Goal: Find specific page/section: Find specific page/section

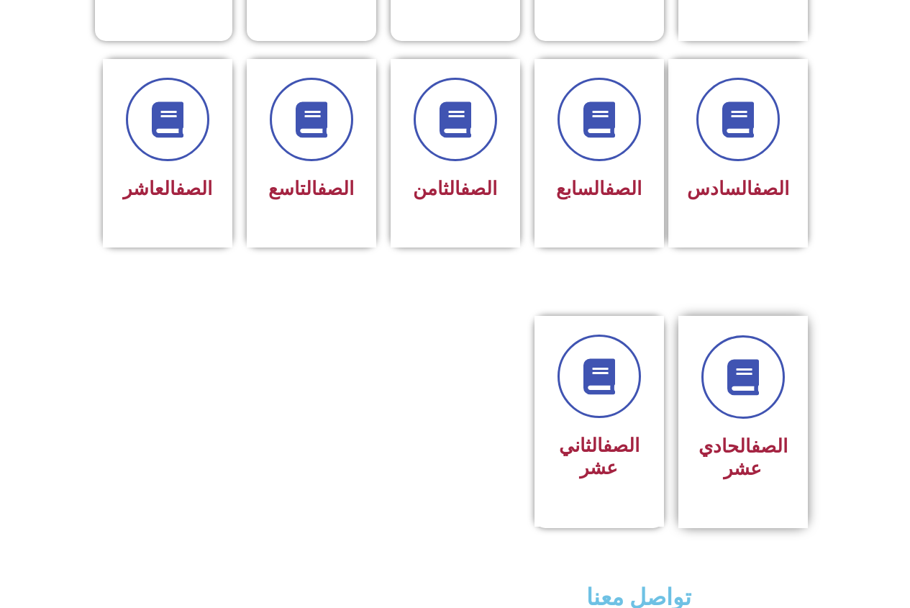
scroll to position [576, 0]
click at [792, 330] on div "الصف الحادي عشر" at bounding box center [744, 422] width 130 height 212
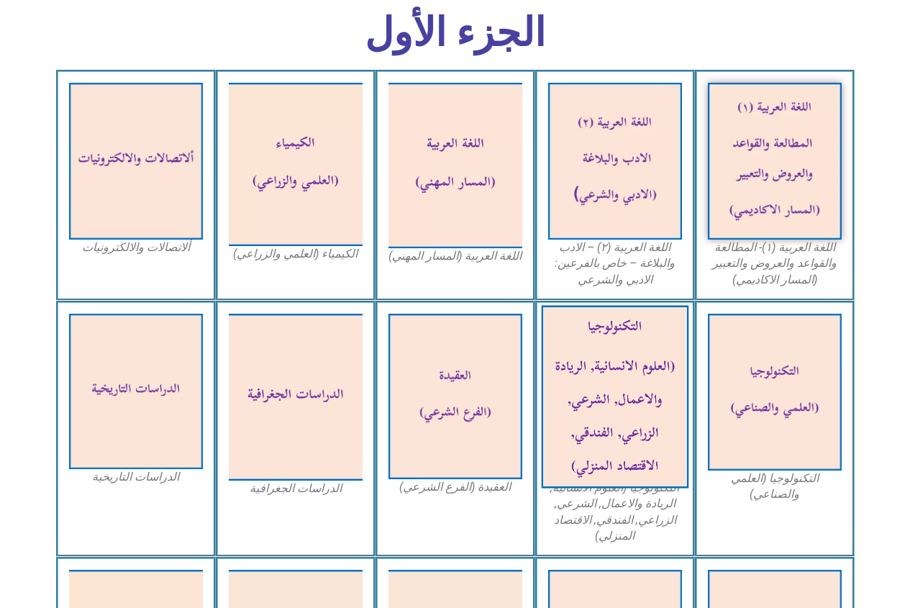
scroll to position [432, 0]
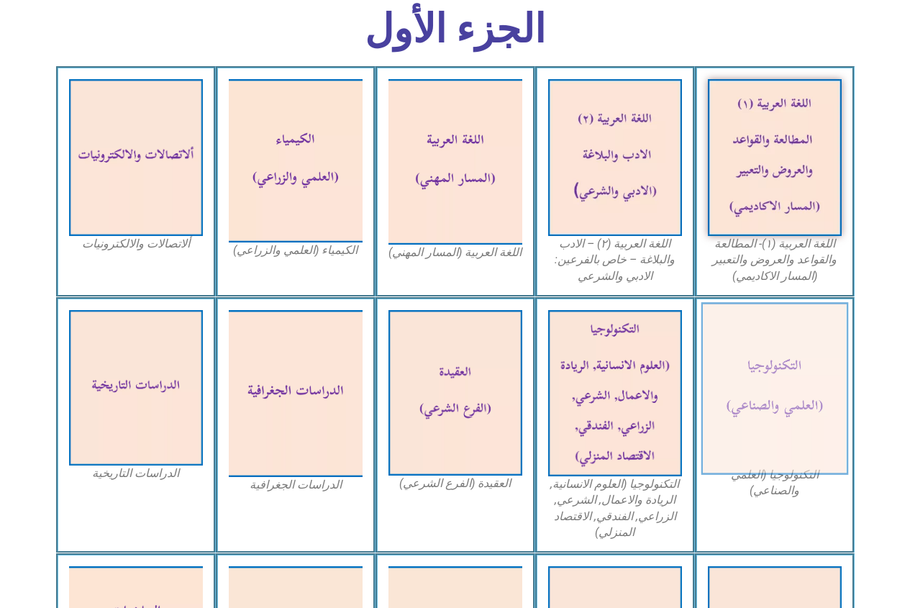
click at [774, 395] on img at bounding box center [775, 388] width 148 height 173
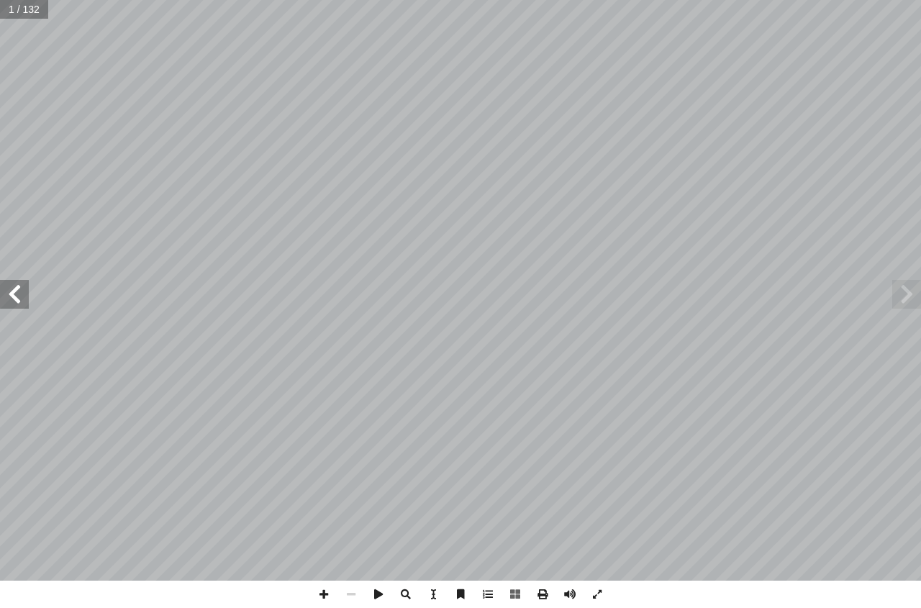
click at [915, 304] on span at bounding box center [906, 294] width 29 height 29
click at [904, 289] on span at bounding box center [906, 294] width 29 height 29
click at [904, 299] on span at bounding box center [906, 294] width 29 height 29
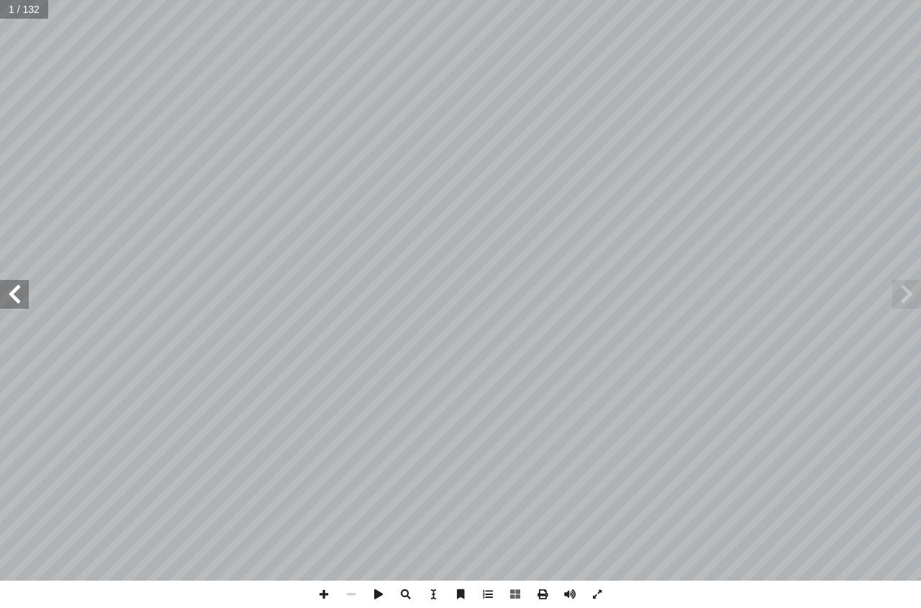
click at [11, 289] on span at bounding box center [14, 294] width 29 height 29
click at [921, 293] on span at bounding box center [906, 294] width 29 height 29
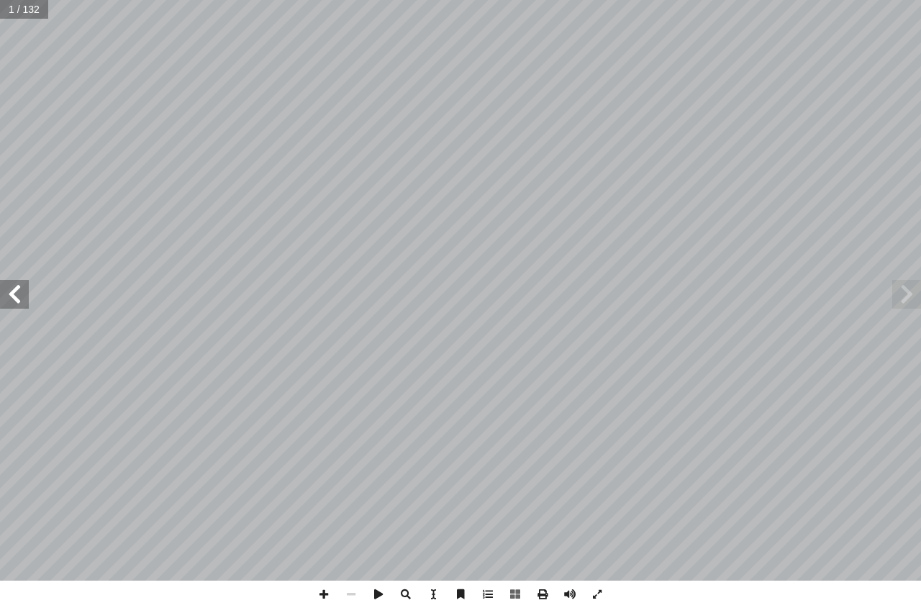
click at [921, 294] on span at bounding box center [906, 294] width 29 height 29
click at [916, 297] on span at bounding box center [906, 294] width 29 height 29
click at [918, 287] on span at bounding box center [906, 294] width 29 height 29
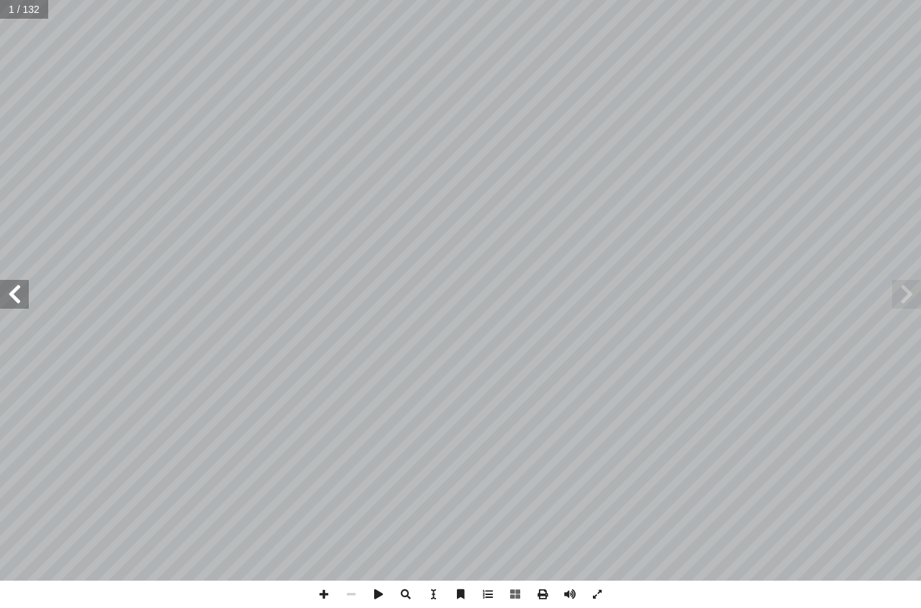
click at [919, 289] on span at bounding box center [906, 294] width 29 height 29
click at [910, 304] on span at bounding box center [906, 294] width 29 height 29
click at [912, 304] on span at bounding box center [906, 294] width 29 height 29
click at [910, 297] on span at bounding box center [906, 294] width 29 height 29
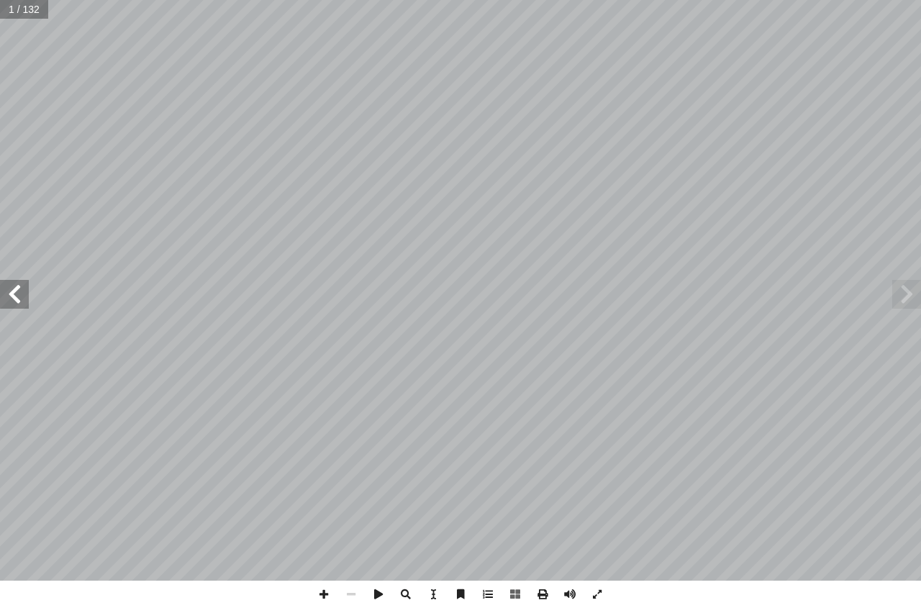
click at [910, 297] on span at bounding box center [906, 294] width 29 height 29
click at [593, 596] on span at bounding box center [597, 594] width 27 height 27
click at [596, 598] on span at bounding box center [597, 594] width 27 height 27
click at [350, 582] on span at bounding box center [351, 594] width 27 height 27
click at [352, 588] on span at bounding box center [351, 594] width 27 height 27
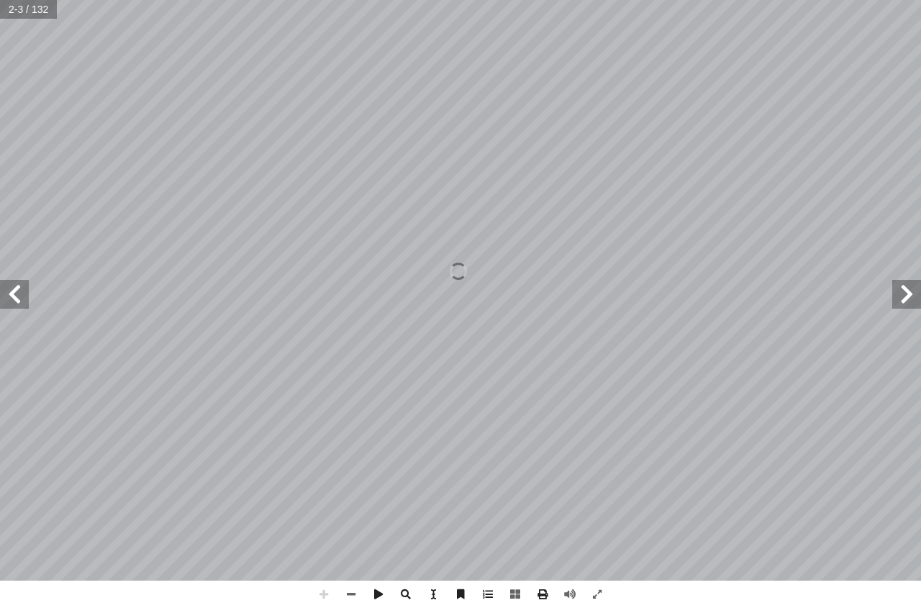
click at [349, 595] on span at bounding box center [351, 594] width 27 height 27
click at [351, 587] on span at bounding box center [351, 594] width 27 height 27
click at [351, 589] on span at bounding box center [351, 594] width 27 height 27
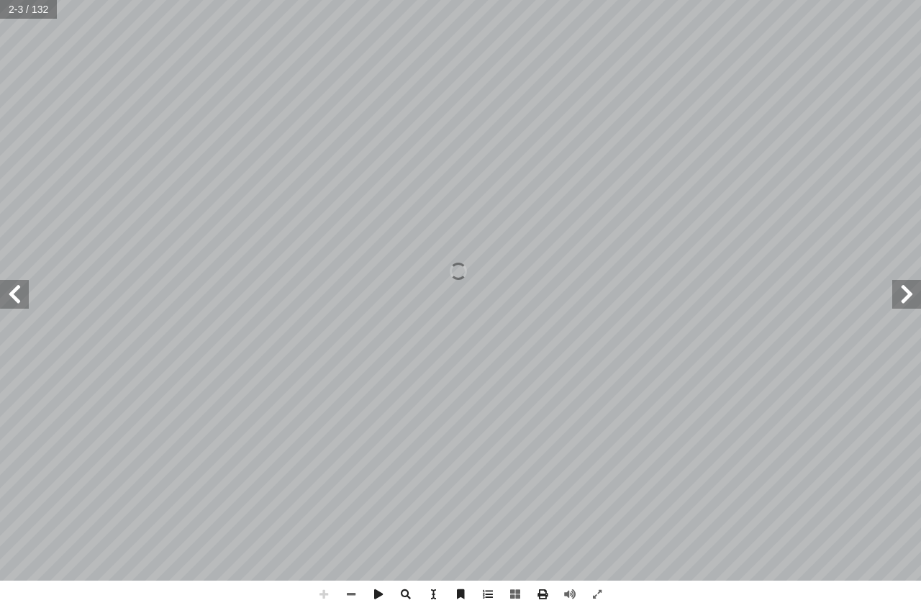
click at [351, 589] on span at bounding box center [351, 594] width 27 height 27
click at [353, 595] on span at bounding box center [351, 594] width 27 height 27
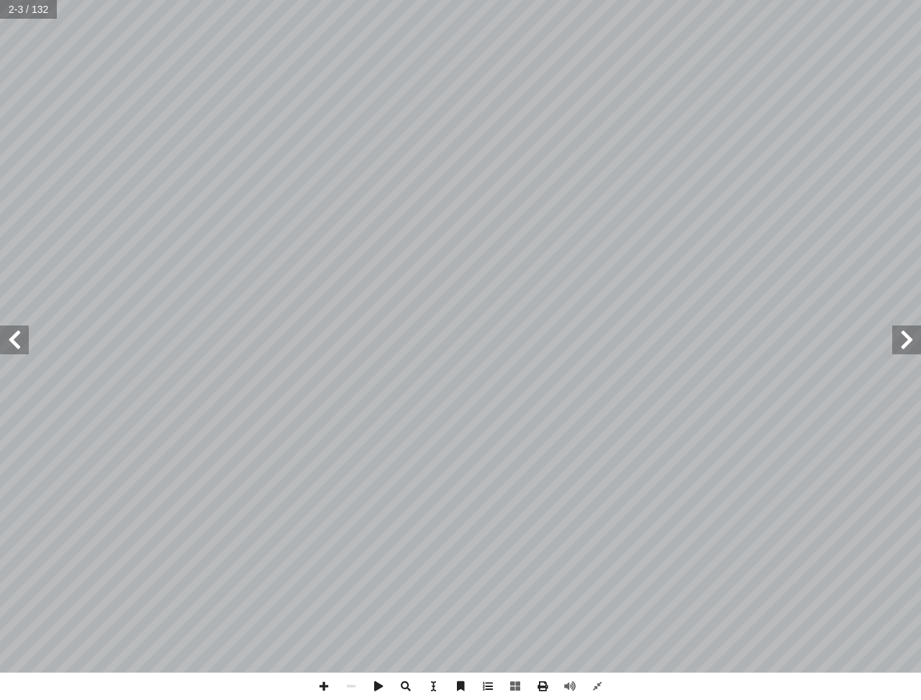
click at [909, 331] on span at bounding box center [906, 339] width 29 height 29
click at [909, 330] on span at bounding box center [906, 339] width 29 height 29
click at [908, 332] on span at bounding box center [906, 339] width 29 height 29
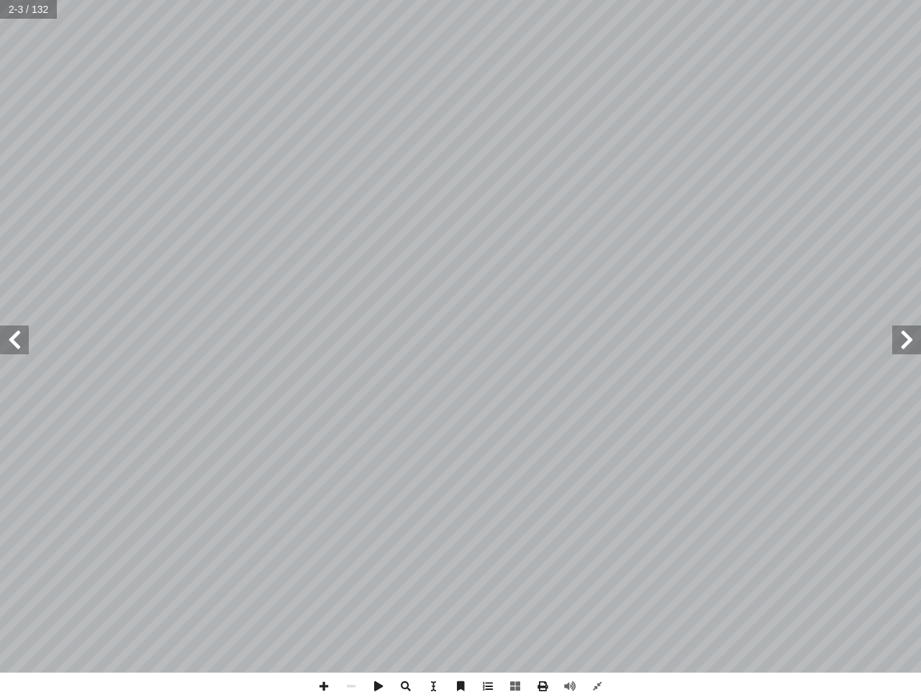
click at [910, 338] on span at bounding box center [906, 339] width 29 height 29
click at [905, 331] on span at bounding box center [906, 339] width 29 height 29
click at [907, 342] on span at bounding box center [906, 339] width 29 height 29
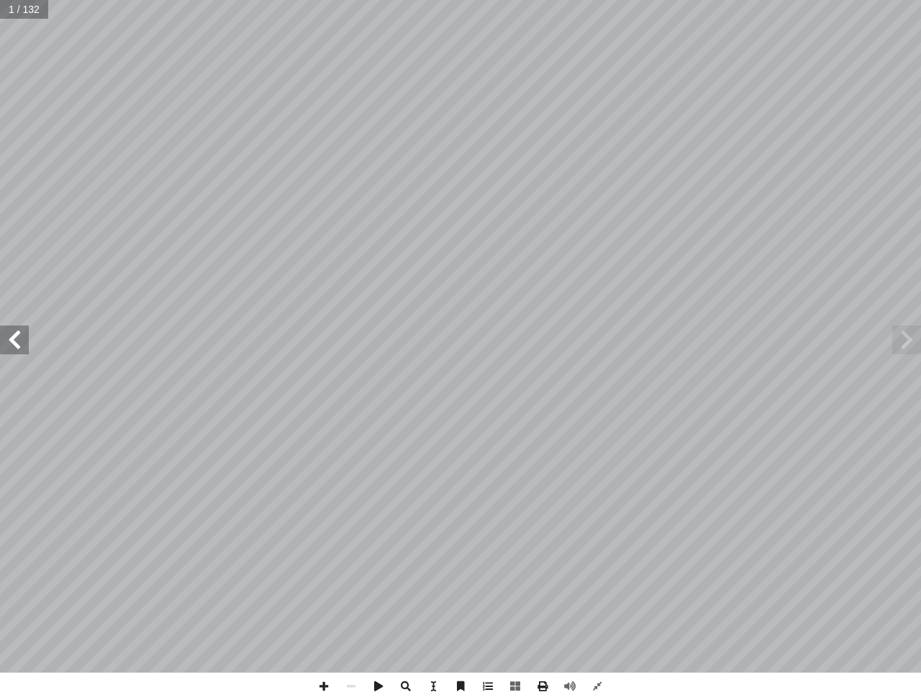
click at [907, 342] on span at bounding box center [906, 339] width 29 height 29
click at [908, 342] on span at bounding box center [906, 339] width 29 height 29
click at [910, 340] on span at bounding box center [906, 339] width 29 height 29
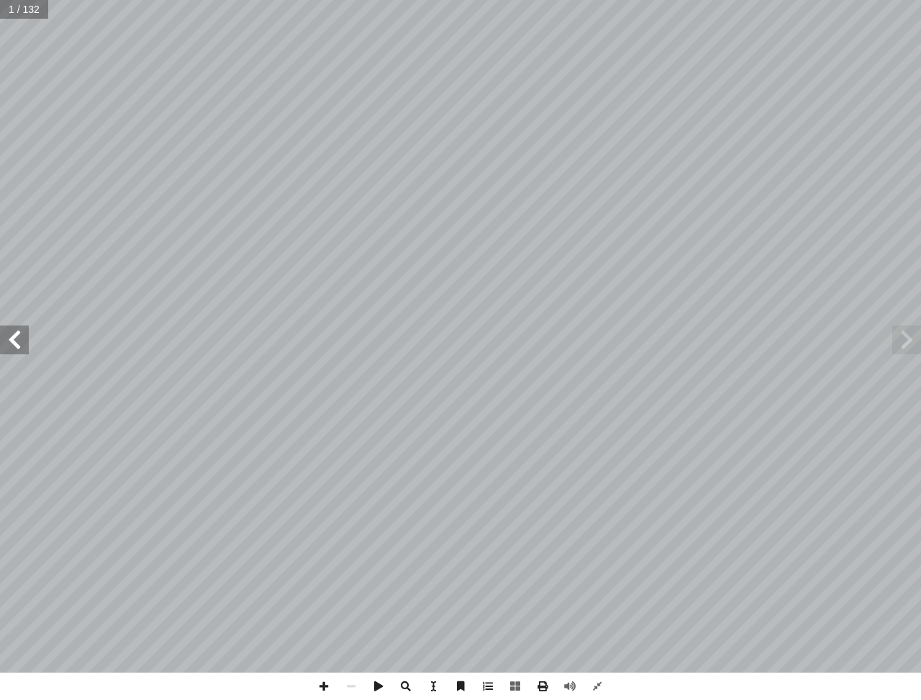
click at [910, 326] on span at bounding box center [906, 339] width 29 height 29
